Goal: Answer question/provide support: Answer question/provide support

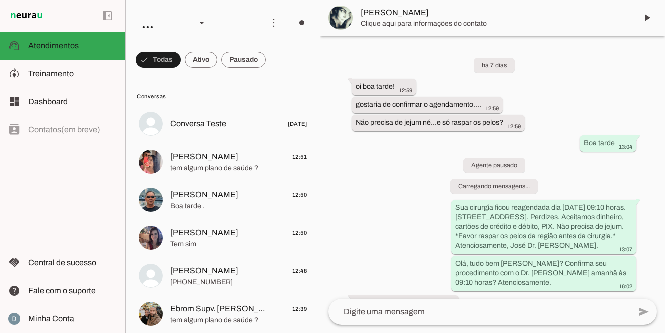
scroll to position [246, 0]
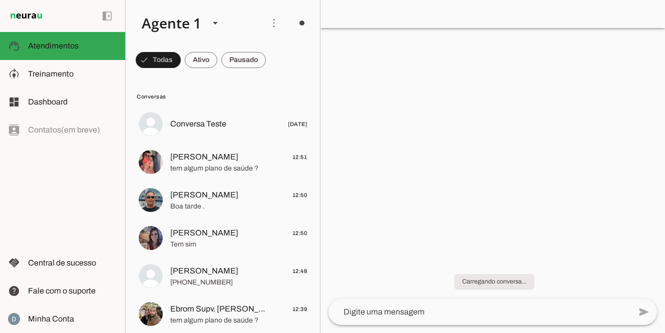
click at [370, 311] on textarea at bounding box center [479, 312] width 302 height 12
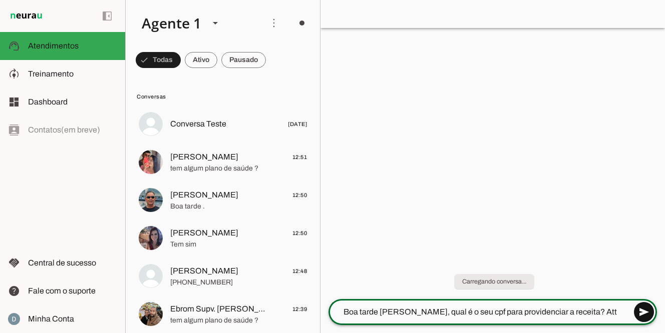
type textarea "Boa tarde Carlos, qual é o seu cpf para providenciar a receita? Att Ana"
type md-outlined-text-field "Boa tarde Carlos, qual é o seu cpf para providenciar a receita? Att Ana"
click at [647, 314] on span at bounding box center [644, 312] width 24 height 24
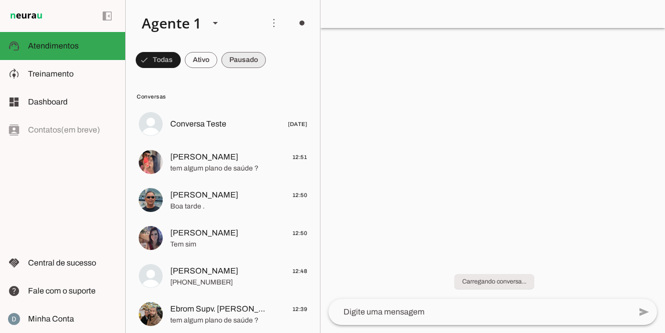
click at [181, 61] on span at bounding box center [158, 60] width 45 height 24
click at [172, 59] on span at bounding box center [154, 60] width 36 height 24
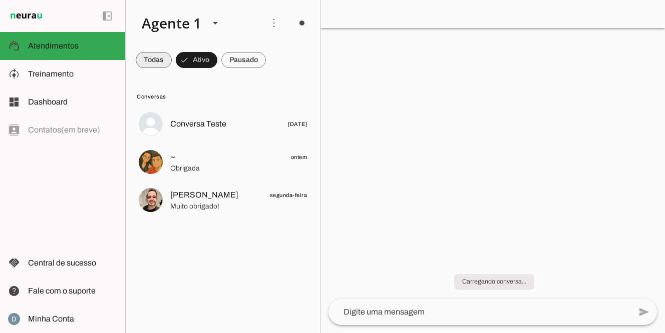
click at [157, 60] on span at bounding box center [154, 60] width 36 height 24
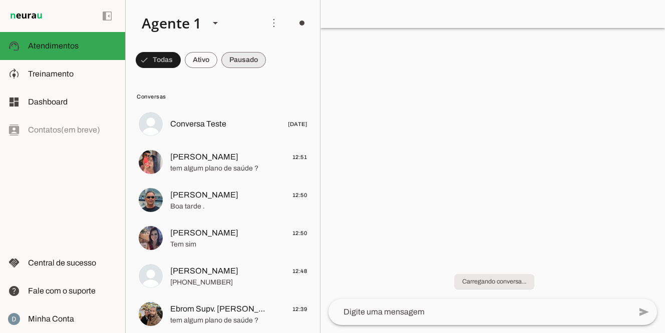
click at [181, 63] on span at bounding box center [158, 60] width 45 height 24
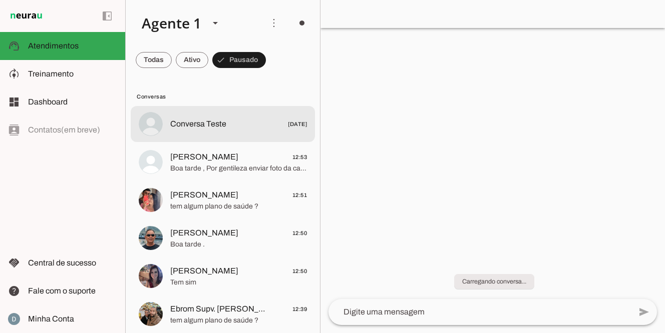
click at [218, 128] on span "Conversa Teste" at bounding box center [198, 124] width 56 height 12
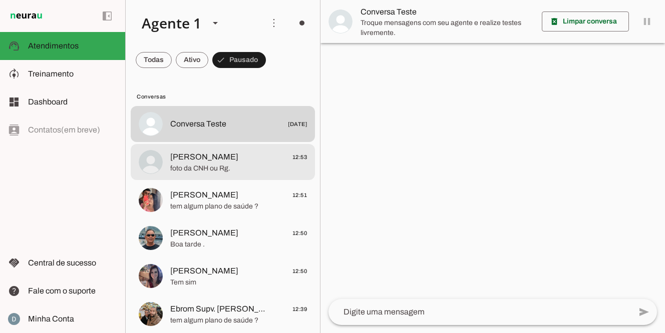
click at [206, 165] on span "foto da CNH ou Rg." at bounding box center [238, 169] width 137 height 10
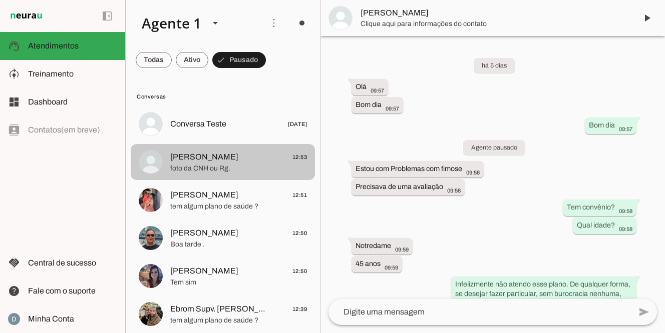
scroll to position [1445, 0]
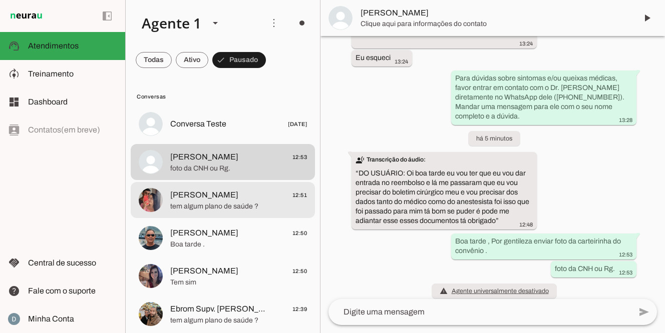
click at [200, 198] on span "[PERSON_NAME]" at bounding box center [204, 195] width 68 height 12
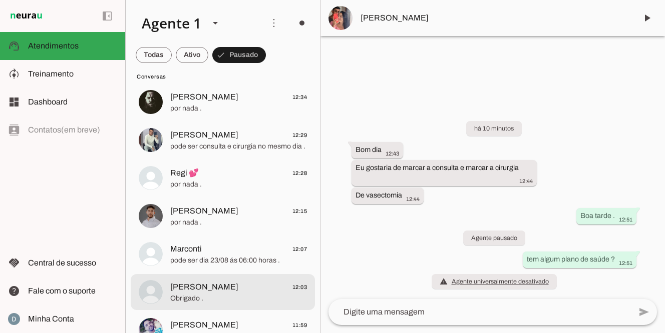
scroll to position [289, 0]
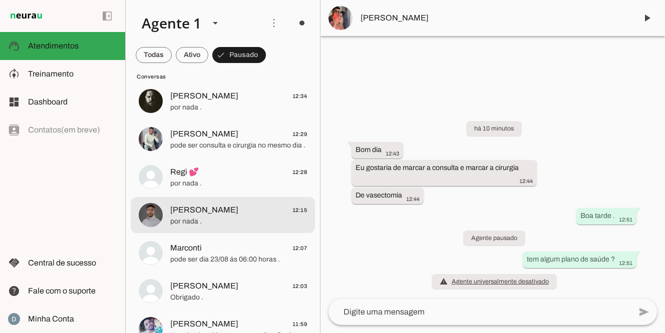
click at [192, 207] on span "[PERSON_NAME]" at bounding box center [204, 210] width 68 height 12
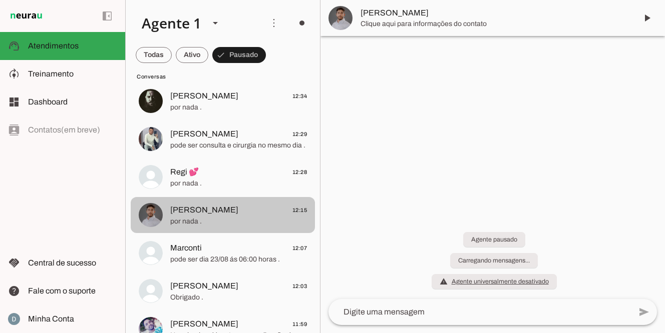
scroll to position [200, 0]
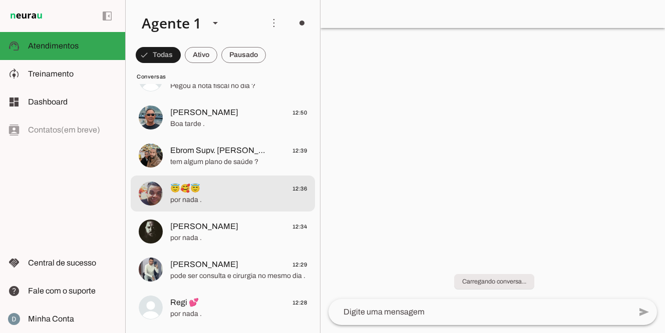
scroll to position [196, 0]
click at [280, 192] on span "😇🥰😇 12:36" at bounding box center [238, 190] width 137 height 13
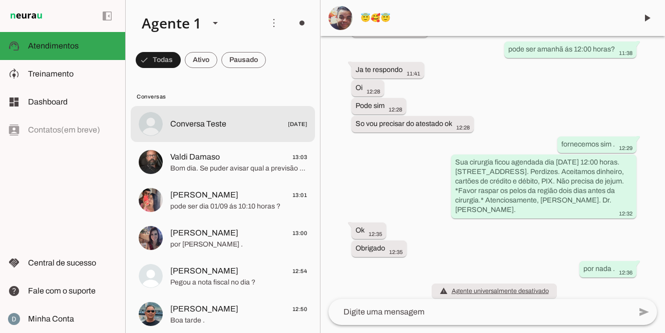
click at [262, 121] on span "Conversa Teste 23/07/2025" at bounding box center [238, 124] width 137 height 13
